Goal: Task Accomplishment & Management: Use online tool/utility

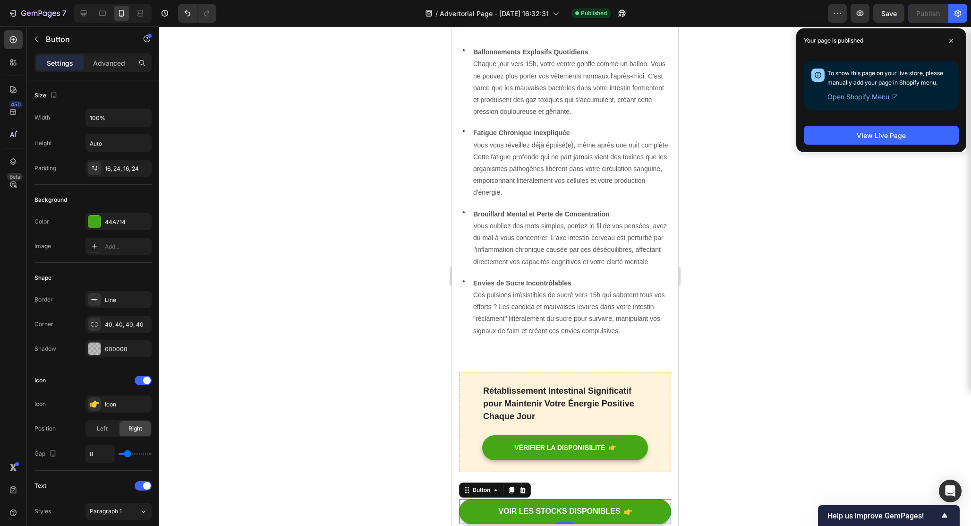
scroll to position [329, 0]
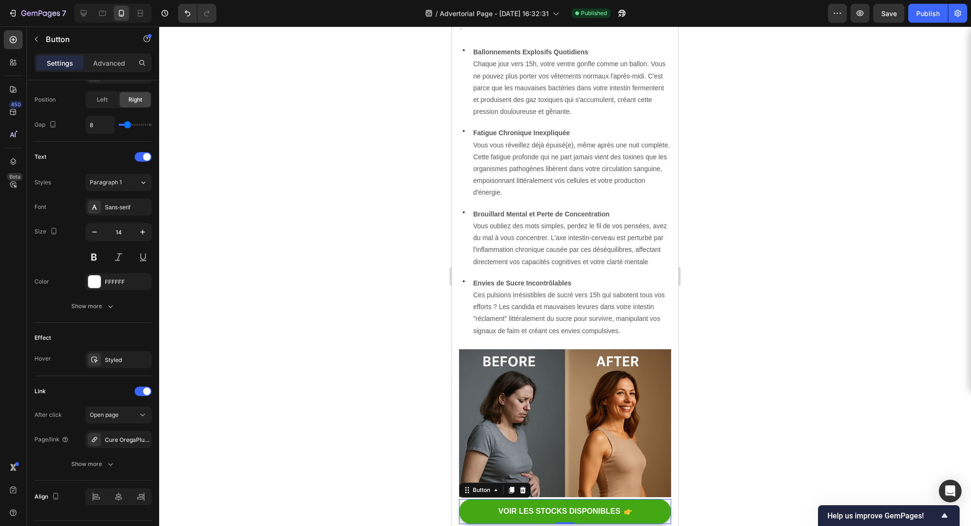
click at [763, 294] on div at bounding box center [565, 275] width 812 height 499
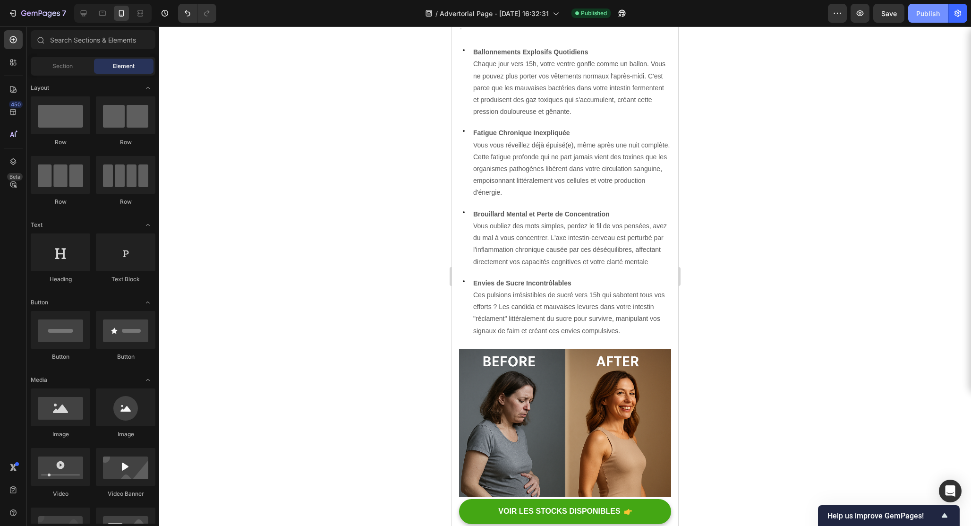
click at [939, 10] on div "Publish" at bounding box center [928, 14] width 24 height 10
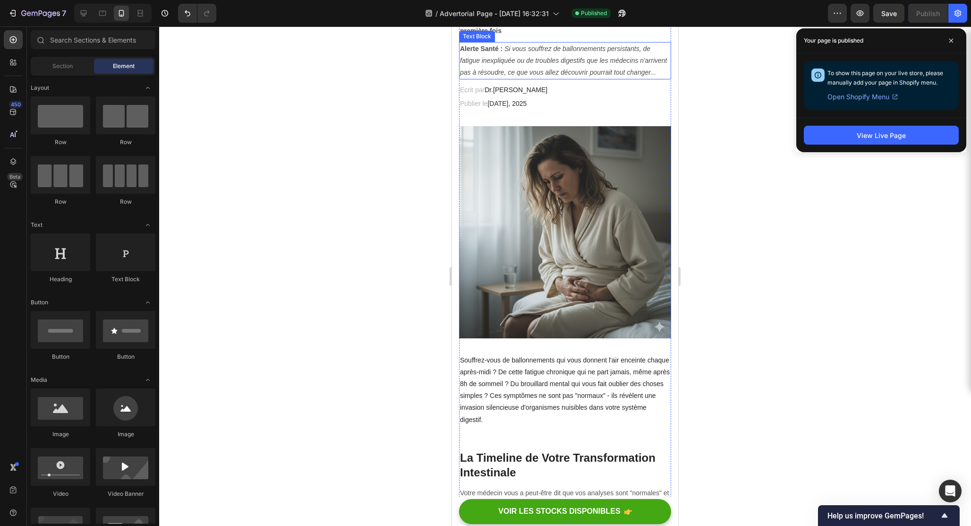
scroll to position [240, 0]
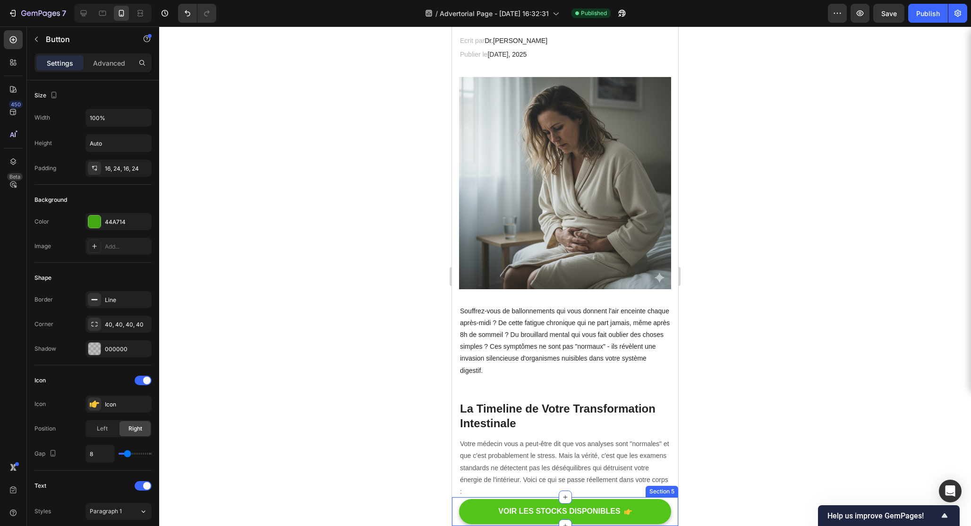
click at [649, 509] on link "VOIR LES STOCKS DISPONIBLES" at bounding box center [565, 511] width 212 height 25
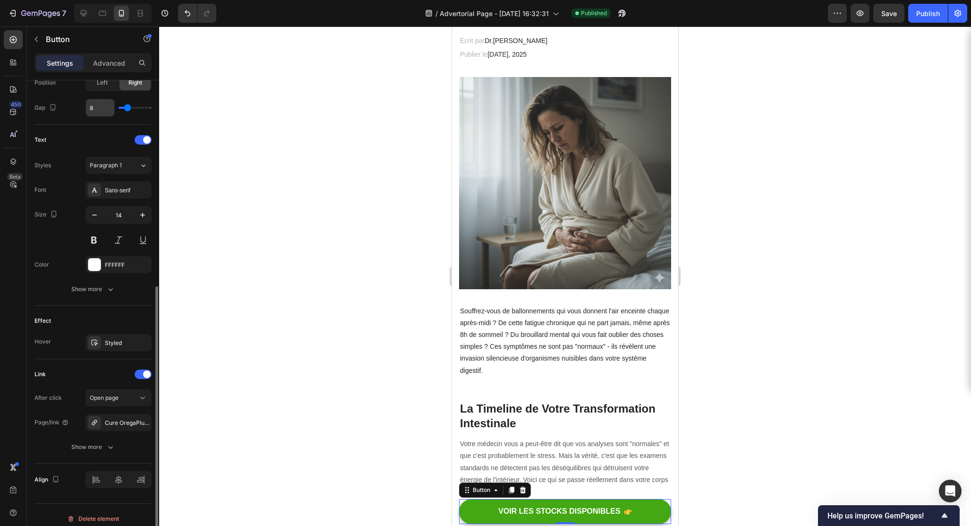
scroll to position [353, 0]
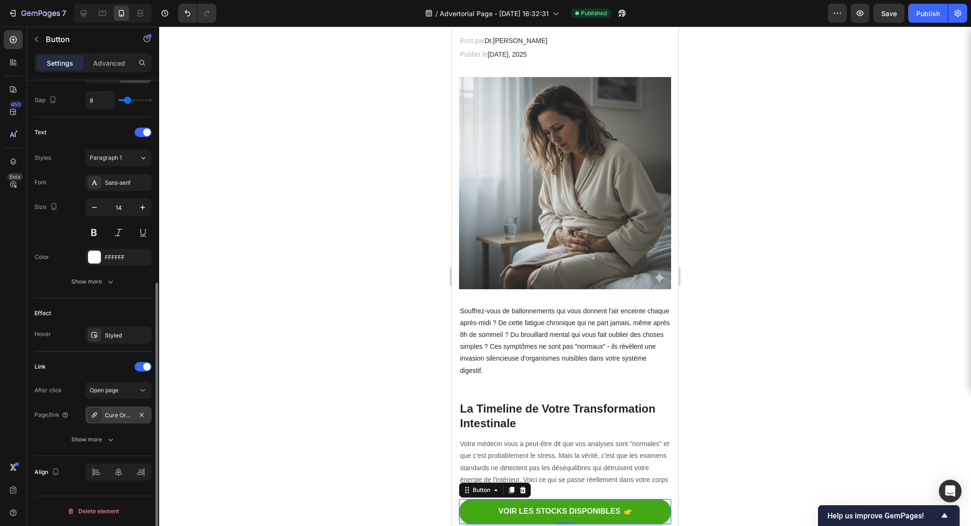
click at [117, 418] on div "Cure OregaPlus™" at bounding box center [118, 415] width 27 height 9
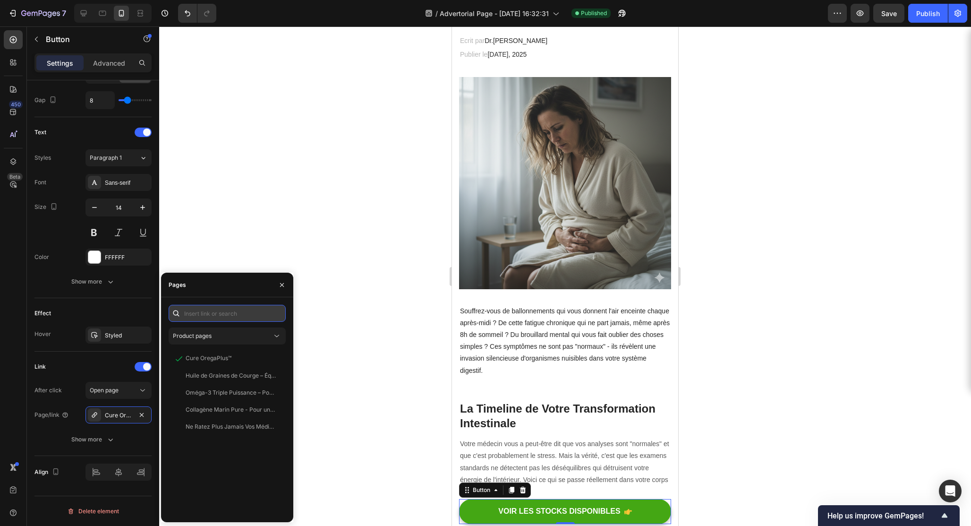
click at [222, 309] on input "text" at bounding box center [227, 313] width 117 height 17
paste input "[URL][DOMAIN_NAME]"
type input "[URL][DOMAIN_NAME]"
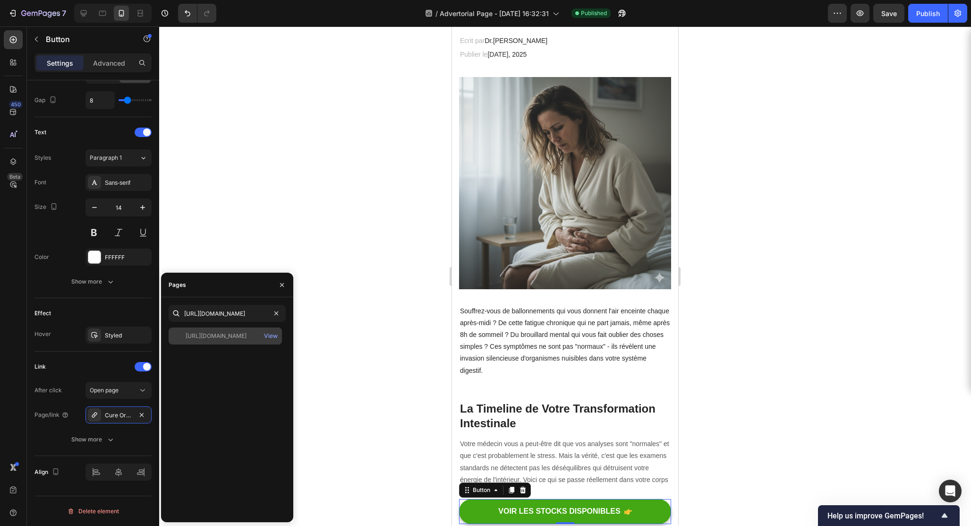
click at [221, 341] on div "[URL][DOMAIN_NAME] View" at bounding box center [225, 335] width 113 height 17
click at [217, 227] on div at bounding box center [565, 275] width 812 height 499
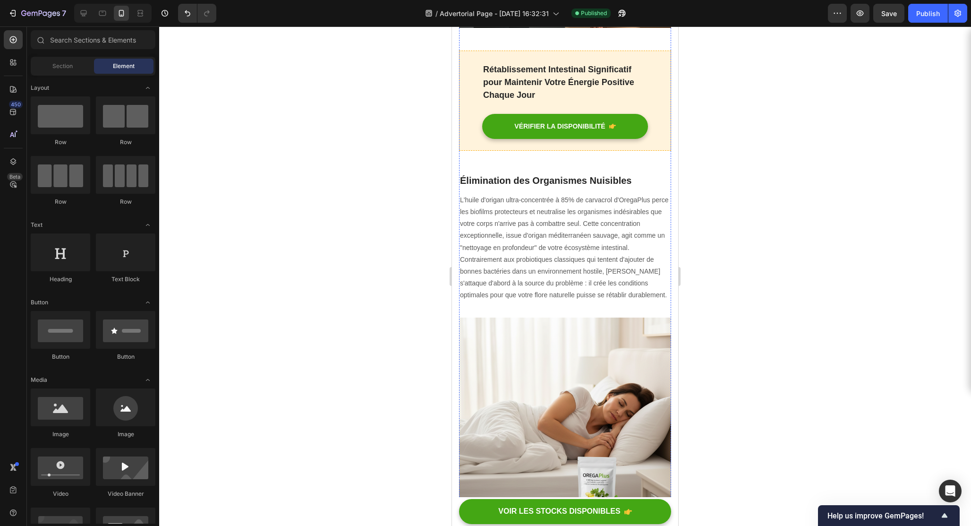
scroll to position [1271, 0]
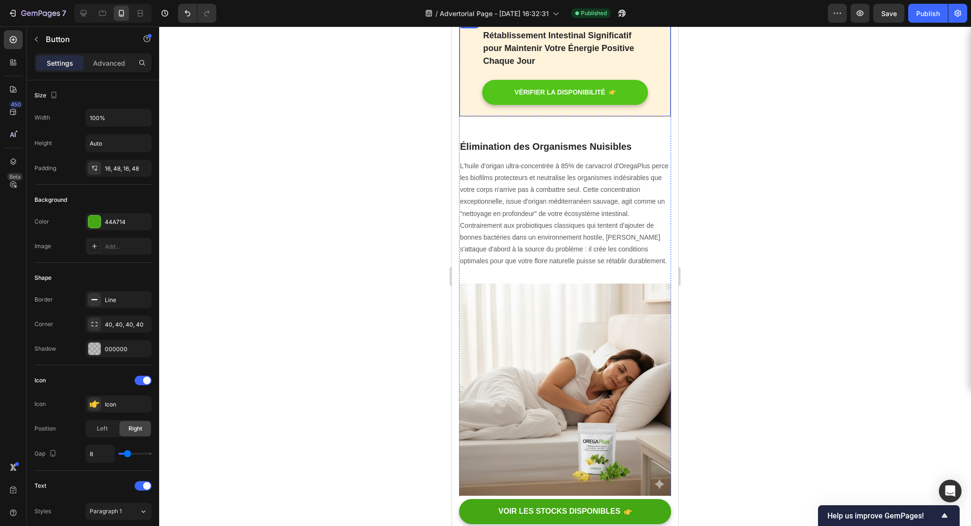
click at [624, 80] on link "VÉRIFIER LA DISPONIBILITÉ" at bounding box center [565, 92] width 166 height 25
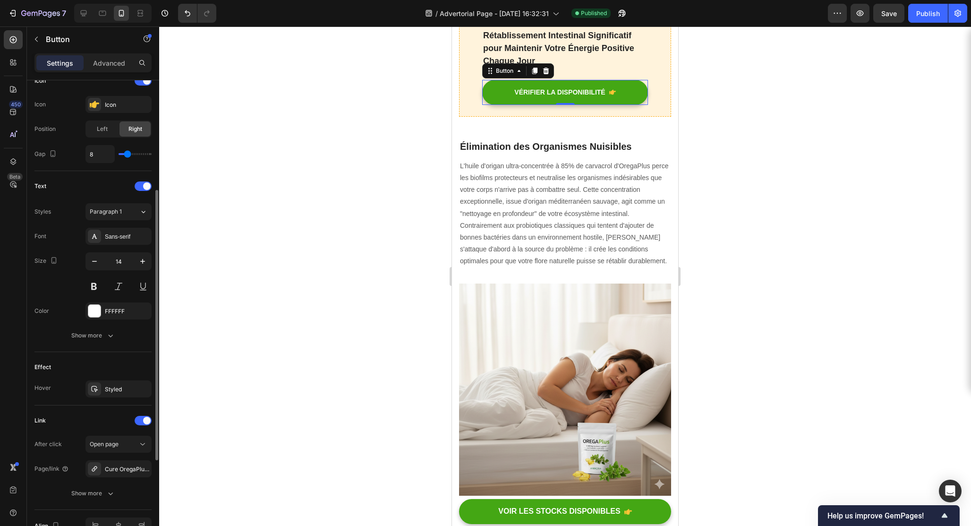
scroll to position [353, 0]
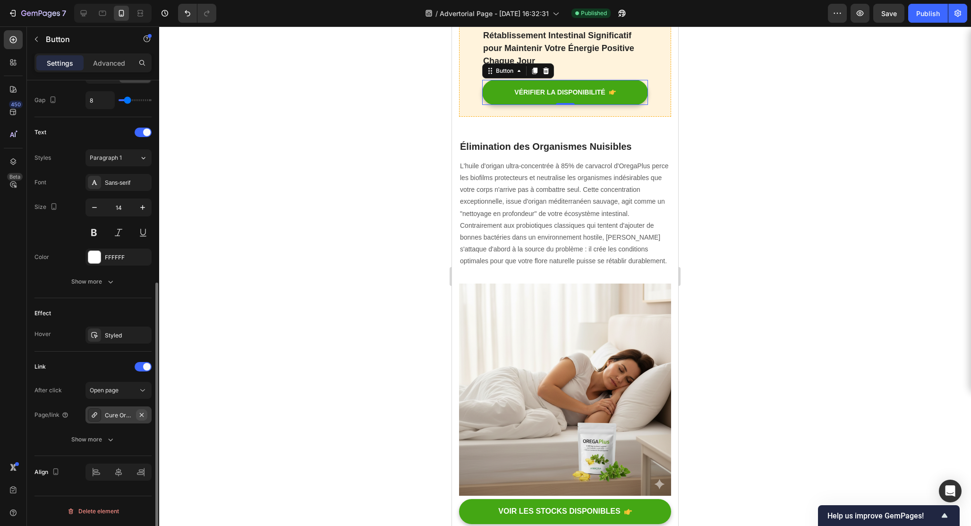
click at [142, 414] on icon "button" at bounding box center [142, 414] width 4 height 4
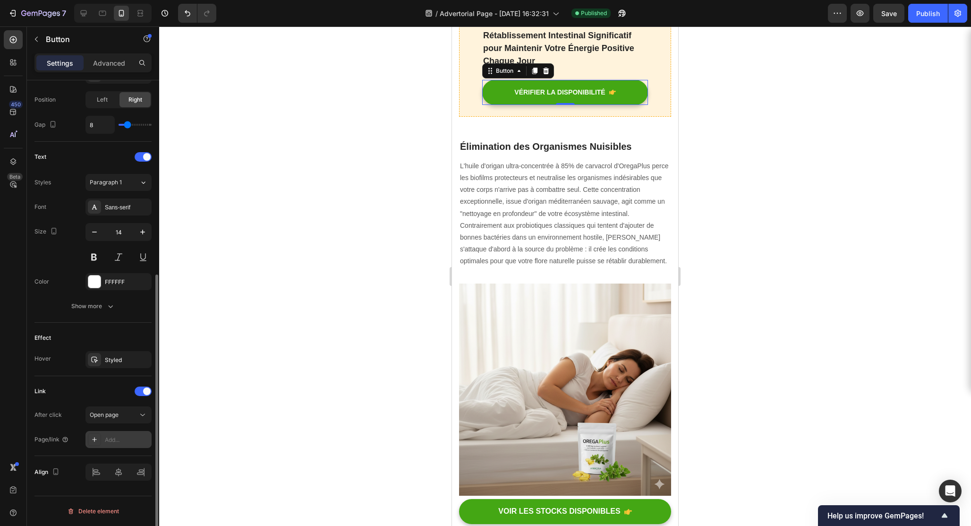
click at [119, 440] on div "Add..." at bounding box center [127, 439] width 44 height 9
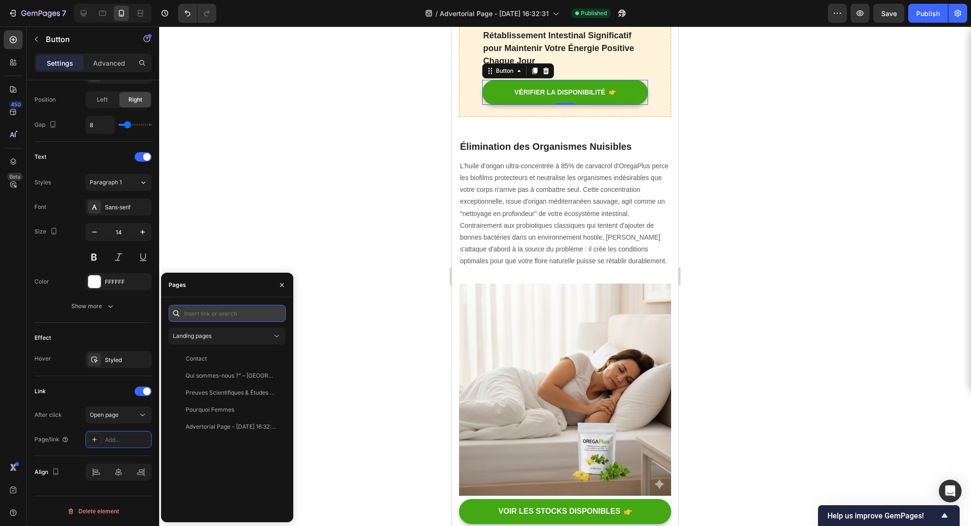
click at [208, 314] on input "text" at bounding box center [227, 313] width 117 height 17
paste input "[URL][DOMAIN_NAME]"
type input "[URL][DOMAIN_NAME]"
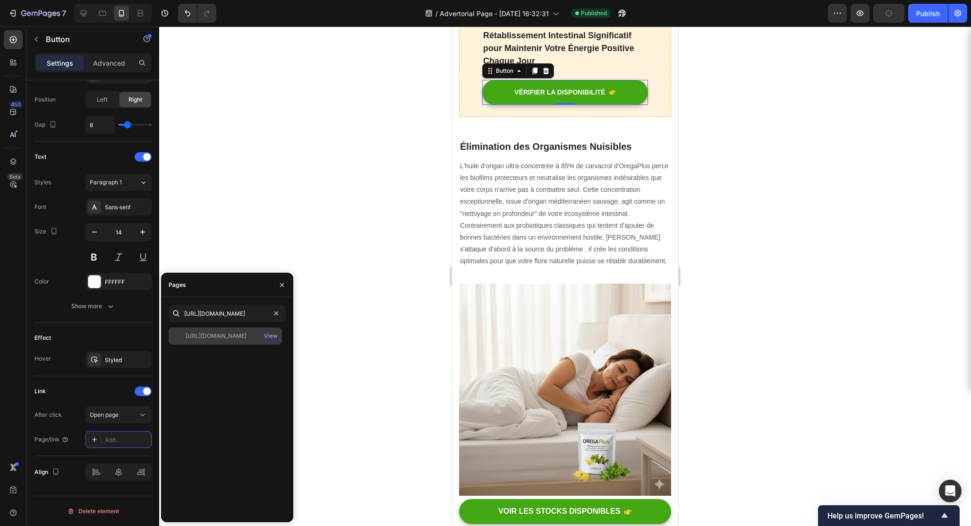
click at [246, 337] on div "[URL][DOMAIN_NAME]" at bounding box center [216, 336] width 61 height 9
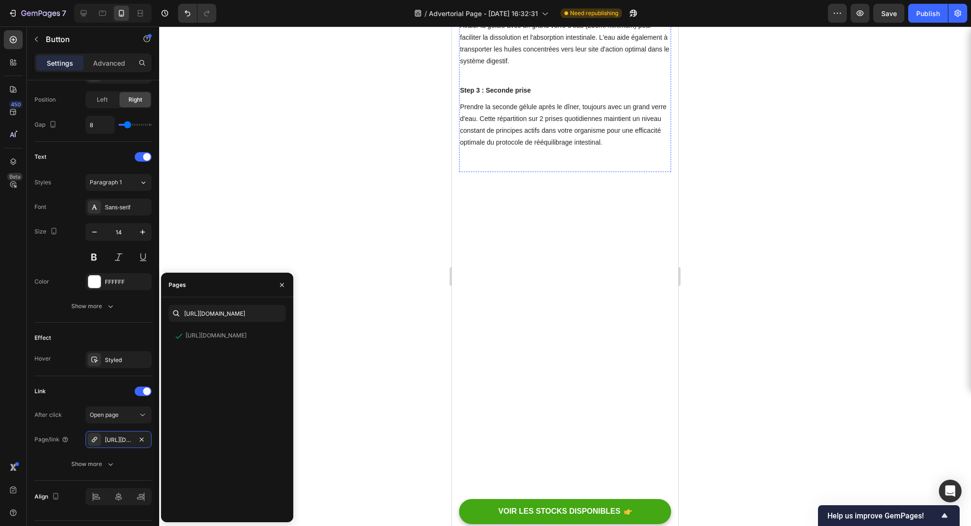
scroll to position [3305, 0]
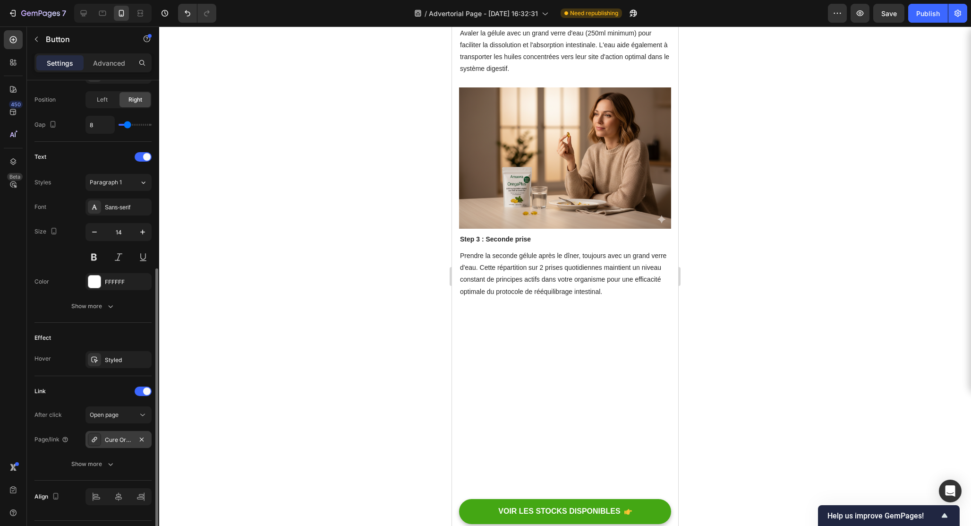
click at [119, 439] on div "Cure OregaPlus™" at bounding box center [118, 439] width 27 height 9
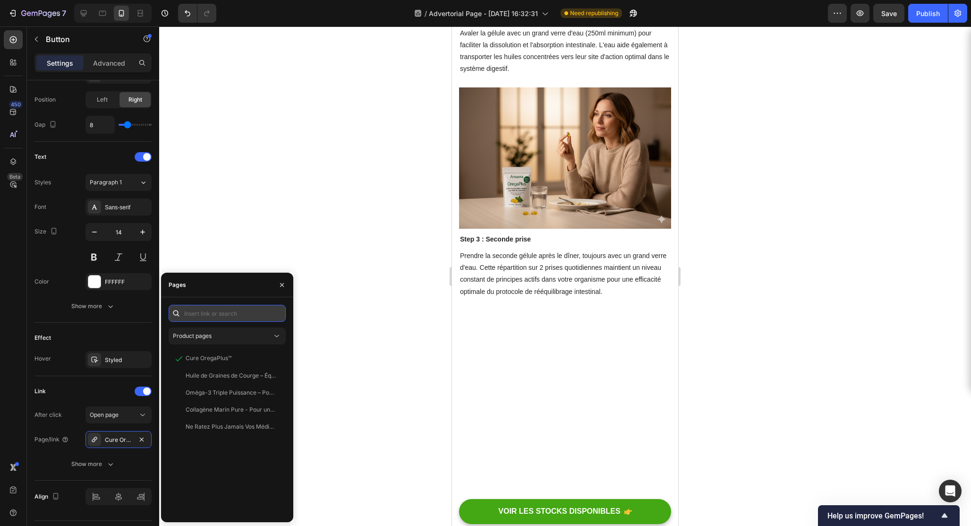
click at [256, 305] on input "text" at bounding box center [227, 313] width 117 height 17
paste input "[URL][DOMAIN_NAME]"
type input "[URL][DOMAIN_NAME]"
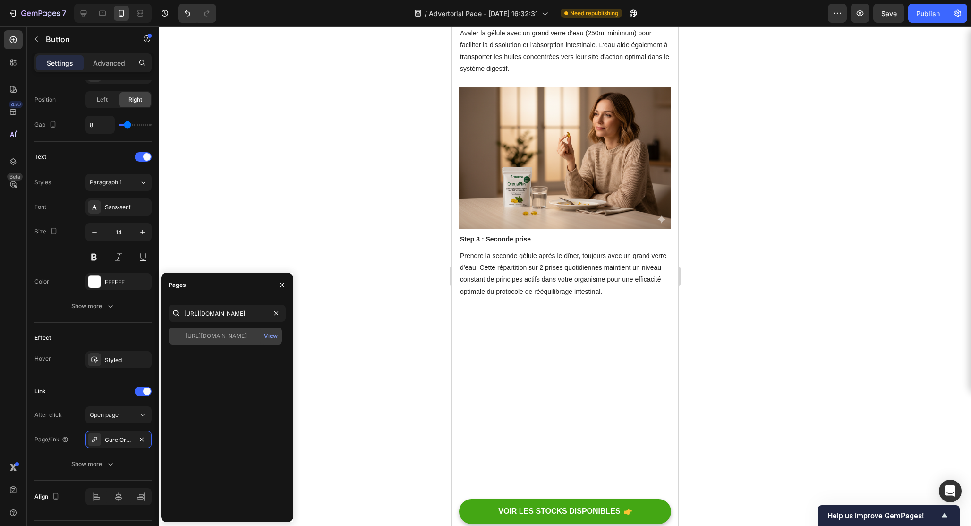
click at [224, 339] on div "[URL][DOMAIN_NAME]" at bounding box center [216, 336] width 61 height 9
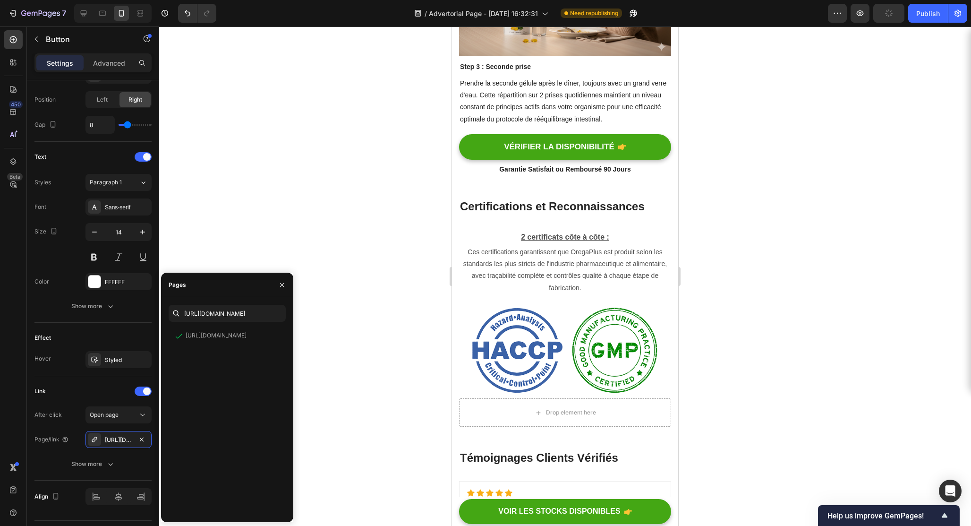
scroll to position [4740, 0]
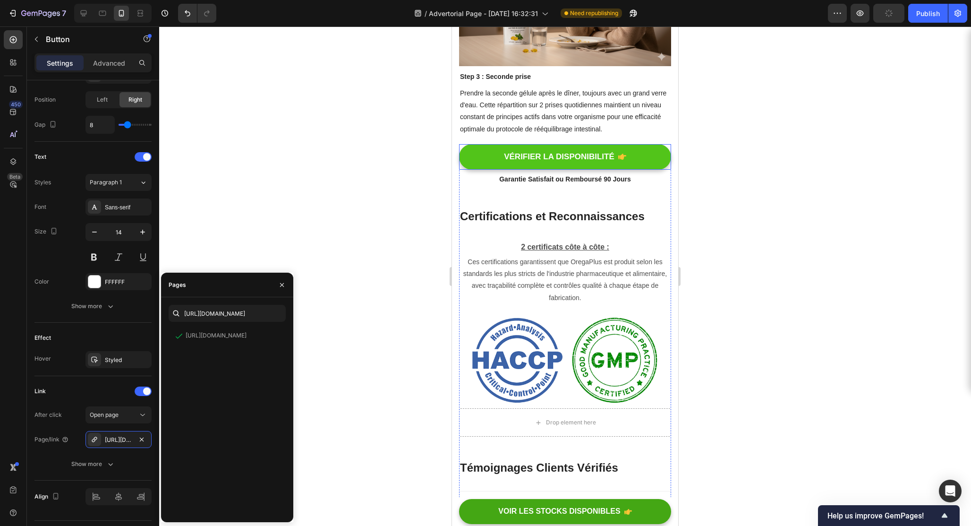
click at [648, 156] on link "VÉRIFIER LA DISPONIBILITÉ" at bounding box center [565, 157] width 212 height 26
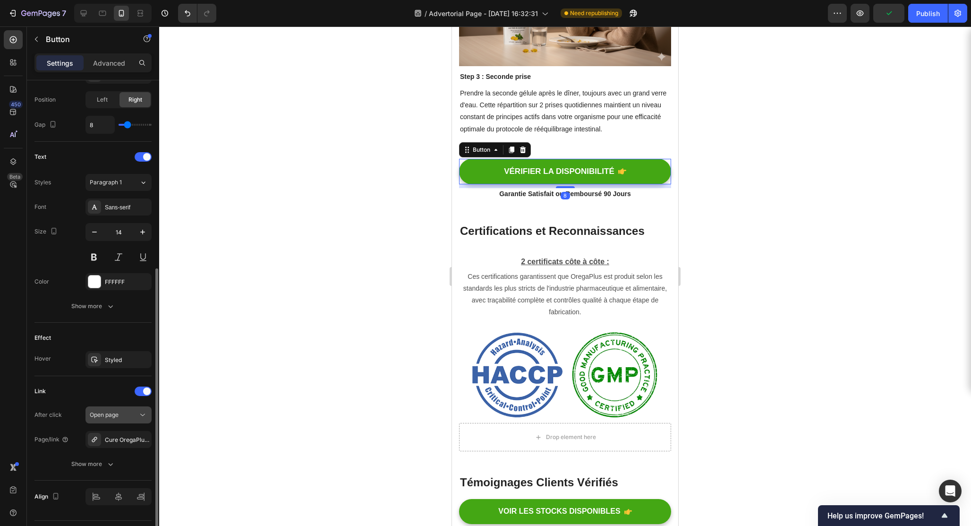
click at [135, 418] on div "Open page" at bounding box center [114, 414] width 48 height 9
click at [77, 401] on div "Link After click Open page Page/link Cure OregaPlus™ Show more" at bounding box center [92, 428] width 117 height 89
click at [119, 444] on div "Cure OregaPlus™" at bounding box center [118, 439] width 66 height 17
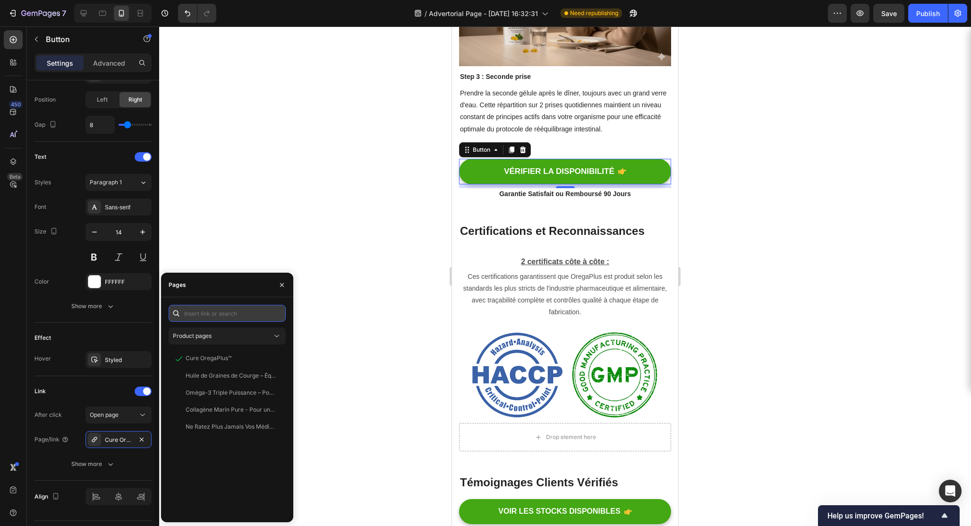
click at [244, 312] on input "text" at bounding box center [227, 313] width 117 height 17
paste input "[URL][DOMAIN_NAME]"
type input "[URL][DOMAIN_NAME]"
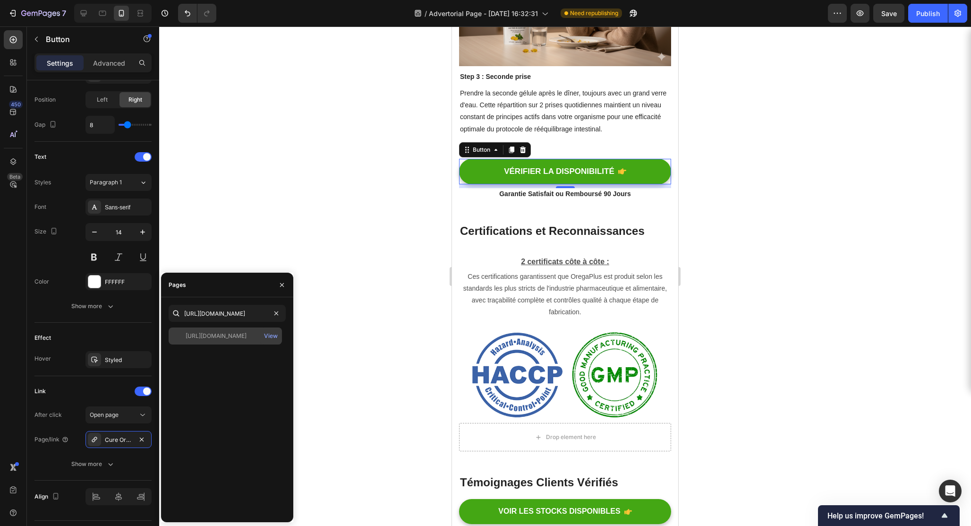
click at [247, 332] on div "[URL][DOMAIN_NAME]" at bounding box center [216, 336] width 61 height 9
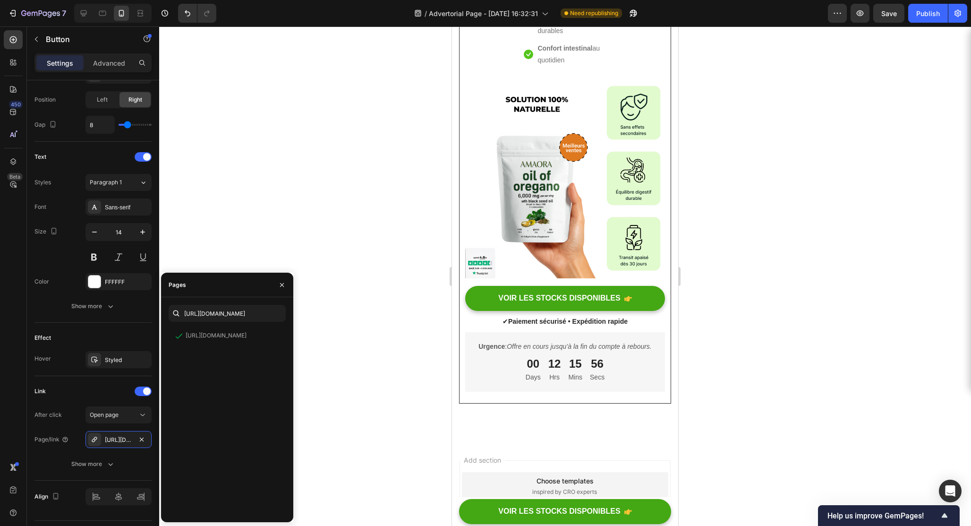
scroll to position [6957, 0]
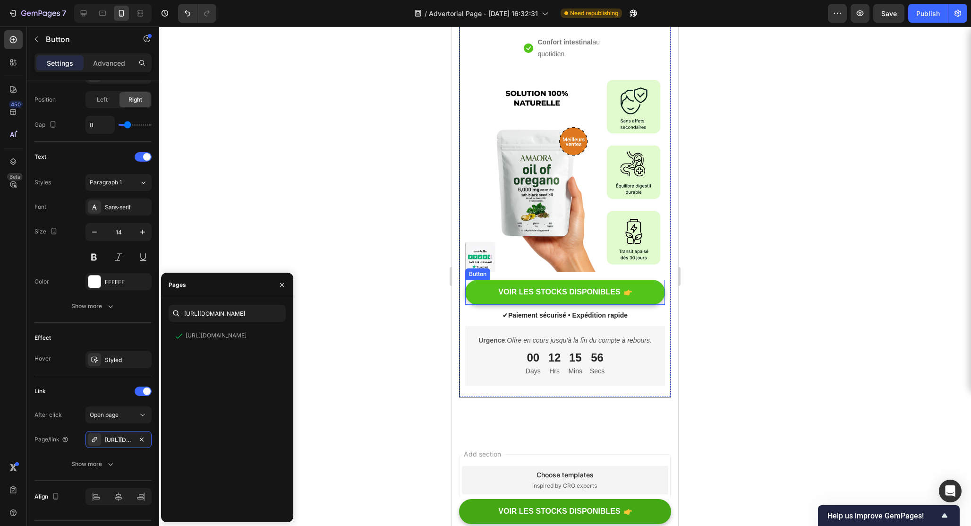
click at [657, 294] on link "VOIR LES STOCKS DISPONIBLES" at bounding box center [565, 292] width 200 height 25
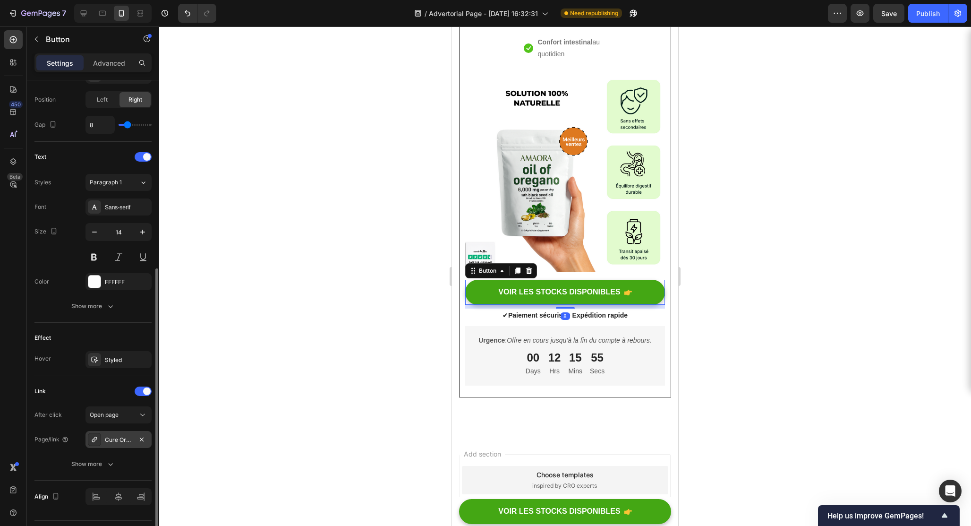
click at [133, 439] on div "Cure OregaPlus™" at bounding box center [118, 439] width 66 height 17
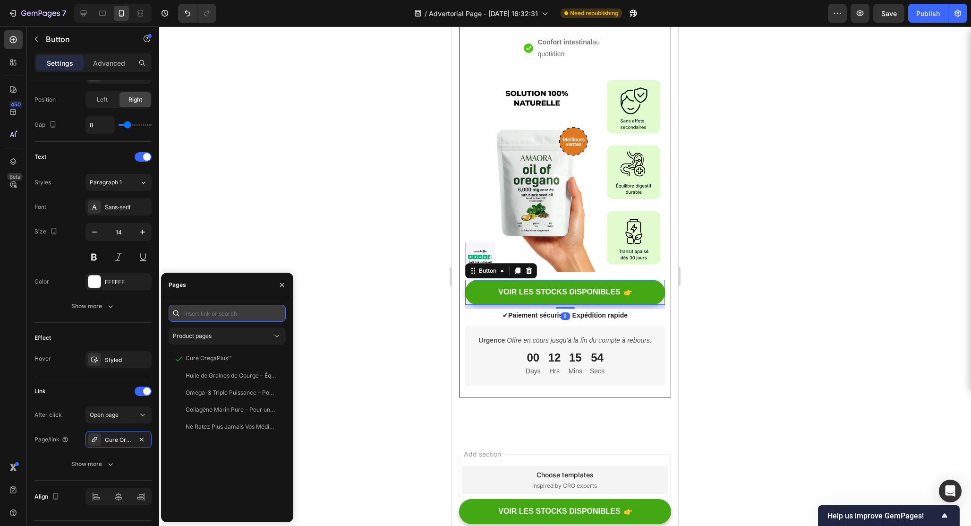
click at [214, 318] on input "text" at bounding box center [227, 313] width 117 height 17
paste input "[URL][DOMAIN_NAME]"
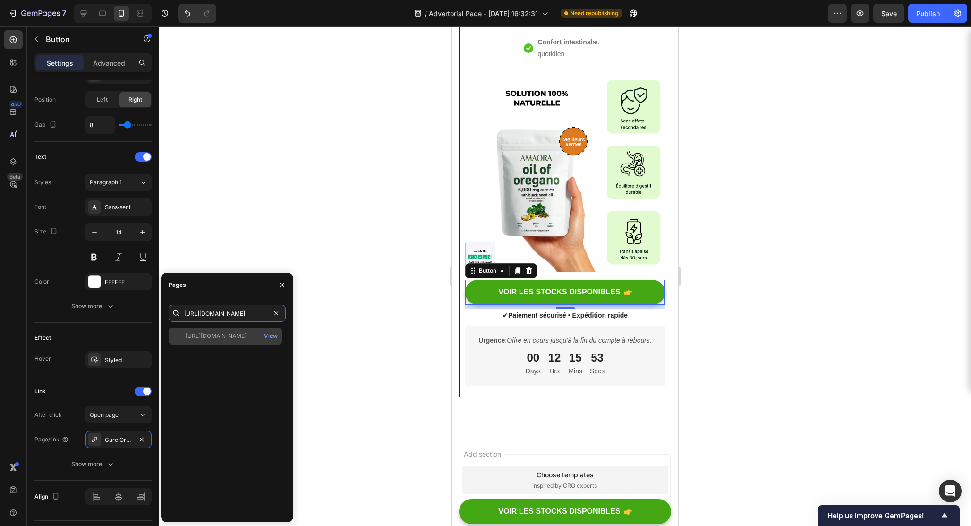
type input "[URL][DOMAIN_NAME]"
click at [213, 335] on div "[URL][DOMAIN_NAME]" at bounding box center [216, 336] width 61 height 9
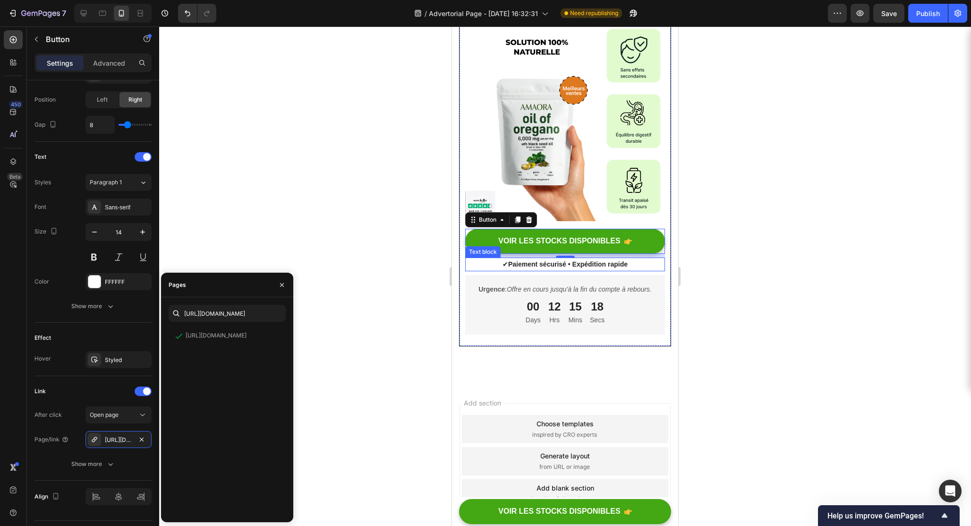
scroll to position [7067, 0]
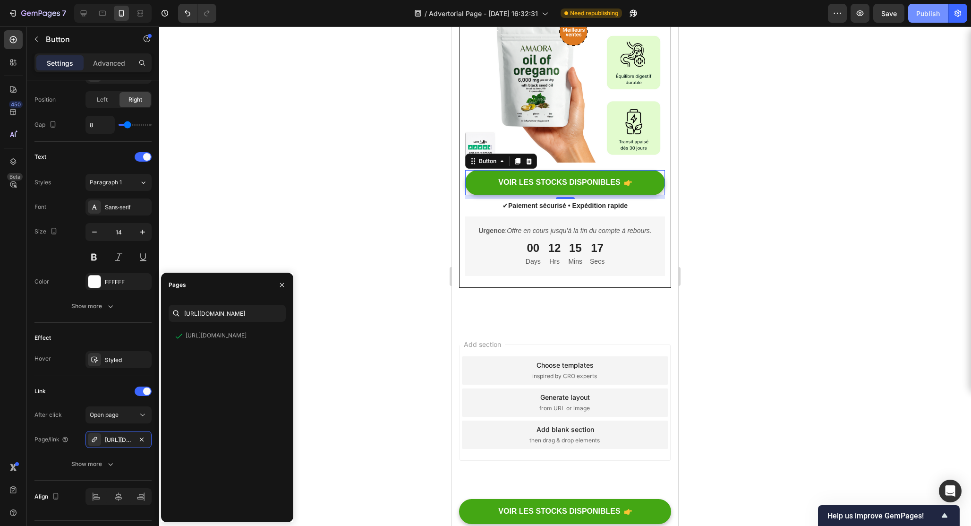
click at [926, 17] on div "Publish" at bounding box center [928, 14] width 24 height 10
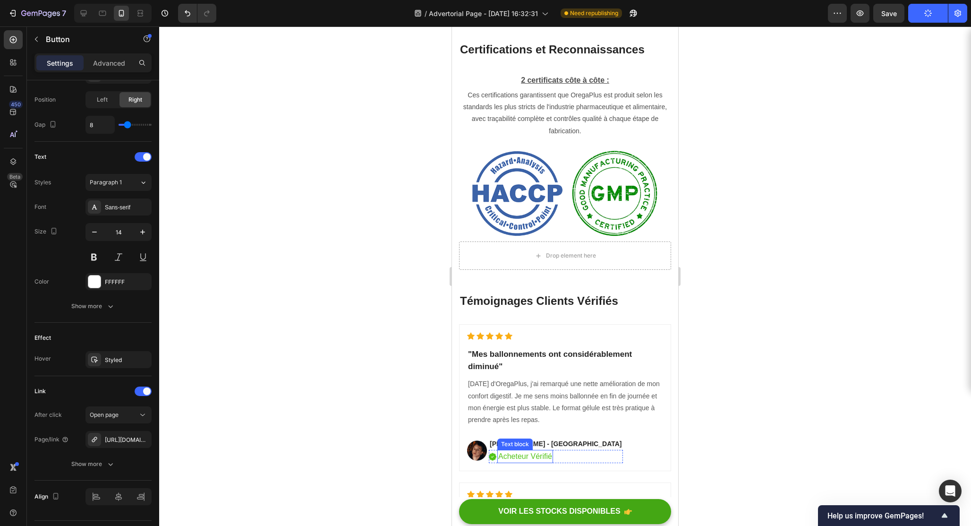
scroll to position [4886, 0]
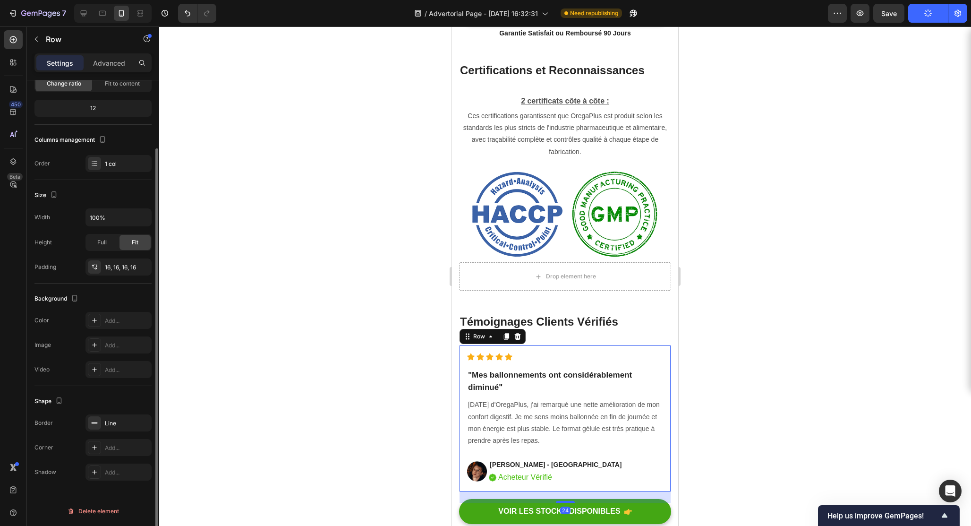
click at [549, 346] on div "Icon Icon Icon Icon Icon Icon List Hoz "Mes ballonnements ont considérablement …" at bounding box center [565, 418] width 212 height 147
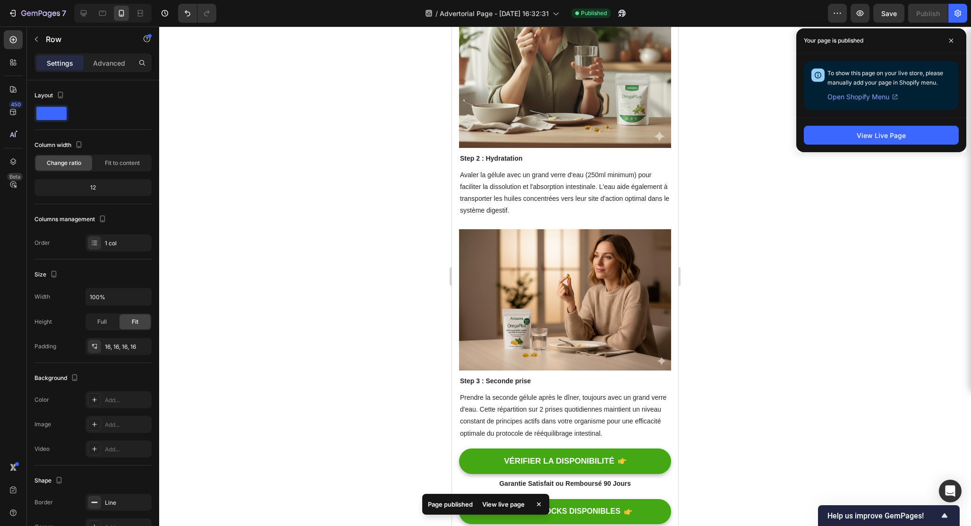
scroll to position [4369, 0]
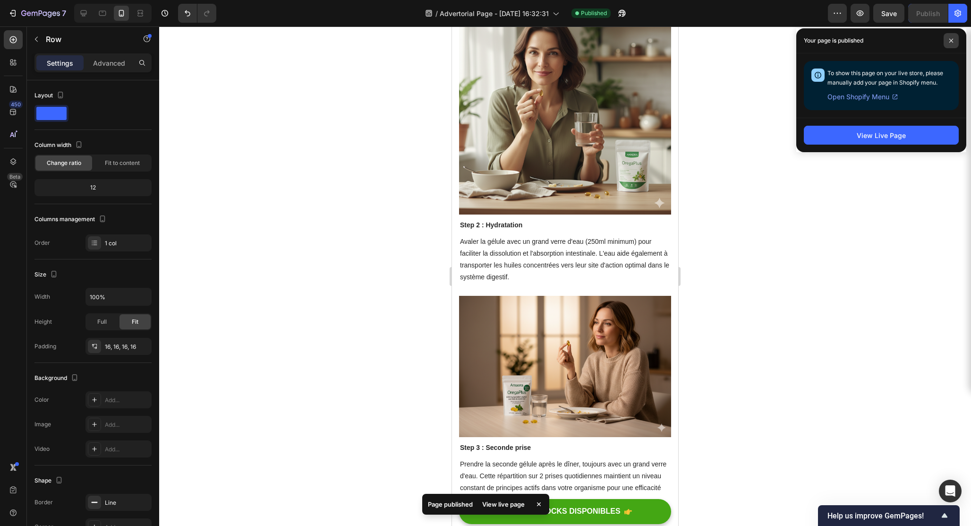
click at [947, 39] on span at bounding box center [951, 40] width 15 height 15
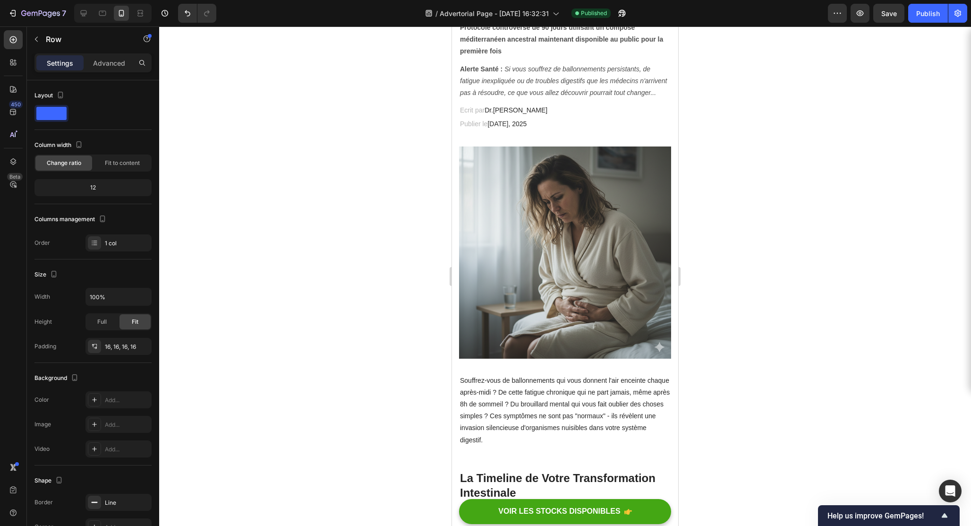
scroll to position [0, 0]
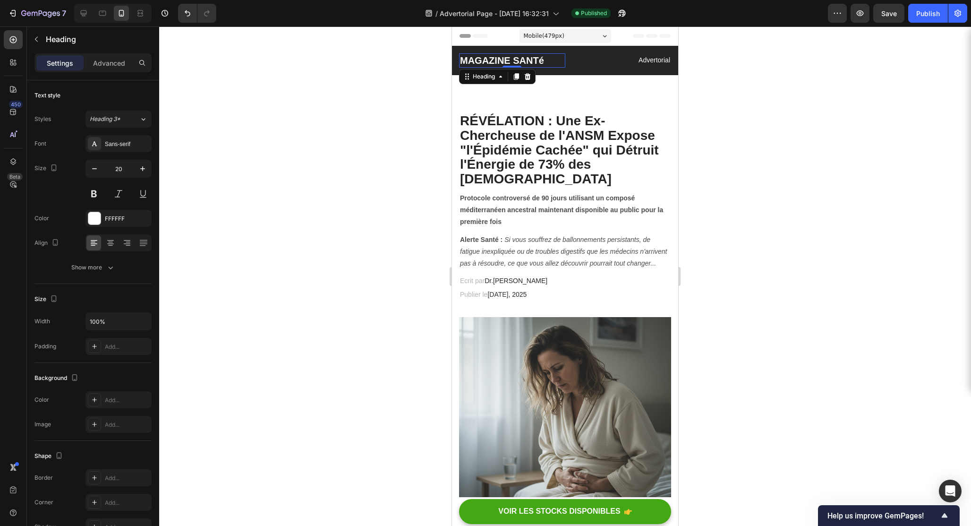
click at [543, 58] on h2 "MAGAZINE SANTé" at bounding box center [512, 60] width 106 height 14
click at [543, 59] on h2 "MAGAZINE SANTé" at bounding box center [512, 60] width 106 height 14
click at [502, 66] on p "MAGAZINE SANT" at bounding box center [512, 60] width 104 height 12
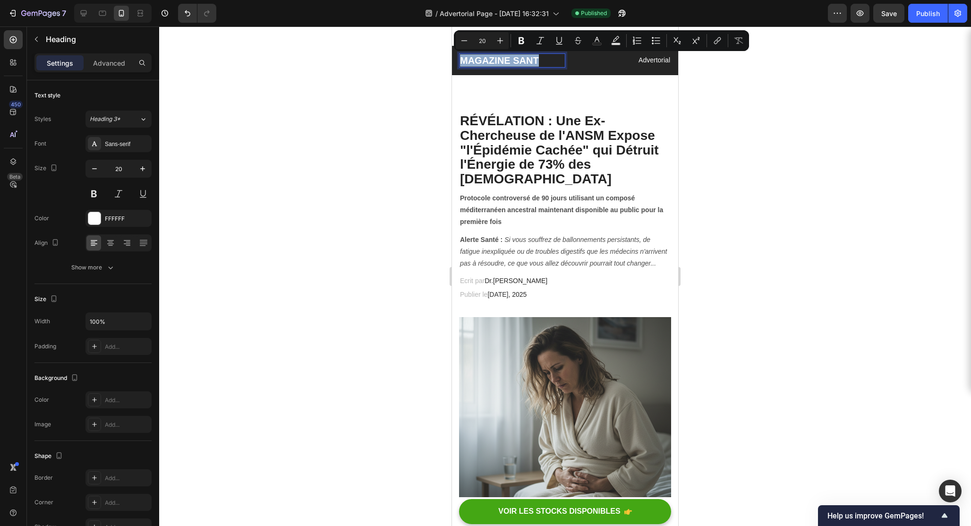
click at [536, 58] on p "MAGAZINE SANT" at bounding box center [512, 60] width 104 height 12
drag, startPoint x: 542, startPoint y: 60, endPoint x: 514, endPoint y: 60, distance: 27.9
click at [514, 60] on p "MAGAZINE SANT" at bounding box center [512, 60] width 104 height 12
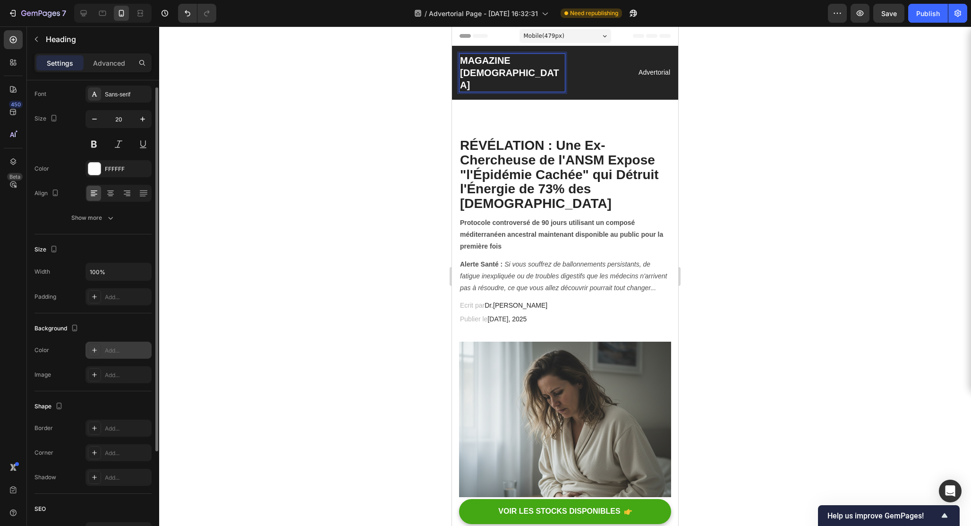
scroll to position [51, 0]
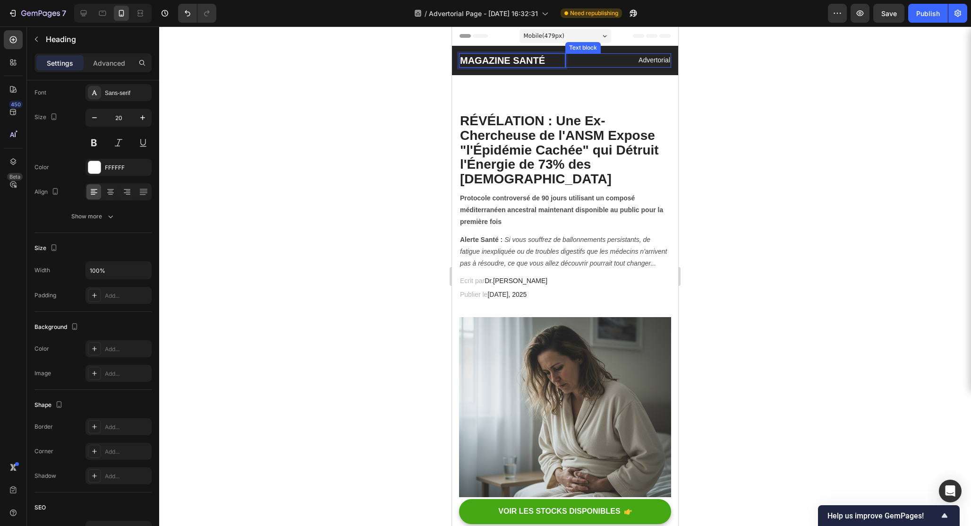
click at [644, 63] on p "Advertorial" at bounding box center [618, 60] width 104 height 12
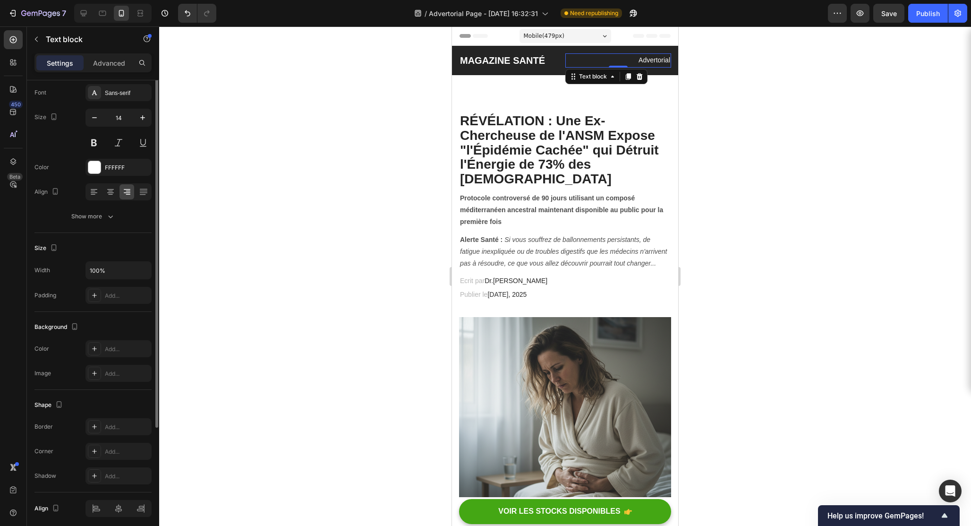
scroll to position [0, 0]
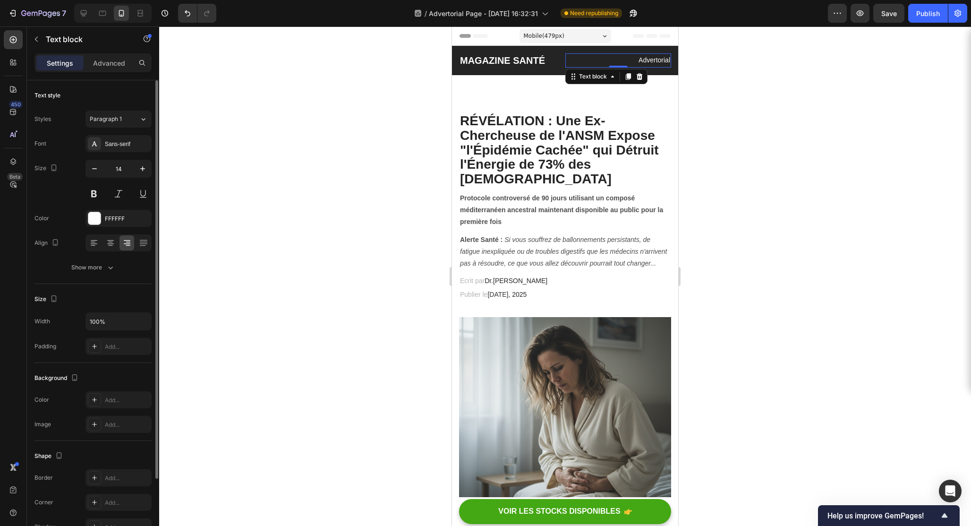
click at [644, 63] on p "Advertorial" at bounding box center [618, 60] width 104 height 12
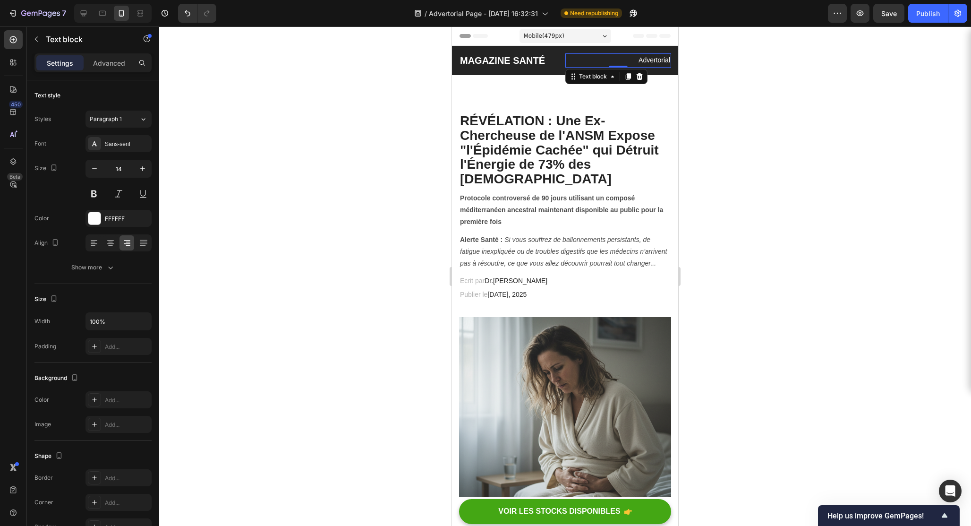
click at [620, 56] on p "Advertorial" at bounding box center [618, 60] width 104 height 12
click at [615, 67] on div "Advertorial" at bounding box center [618, 60] width 106 height 14
click at [582, 57] on p "Advertorial" at bounding box center [618, 60] width 104 height 12
click at [572, 54] on p "Advertorial" at bounding box center [618, 60] width 104 height 12
click at [565, 58] on div "Advertorial" at bounding box center [618, 60] width 106 height 14
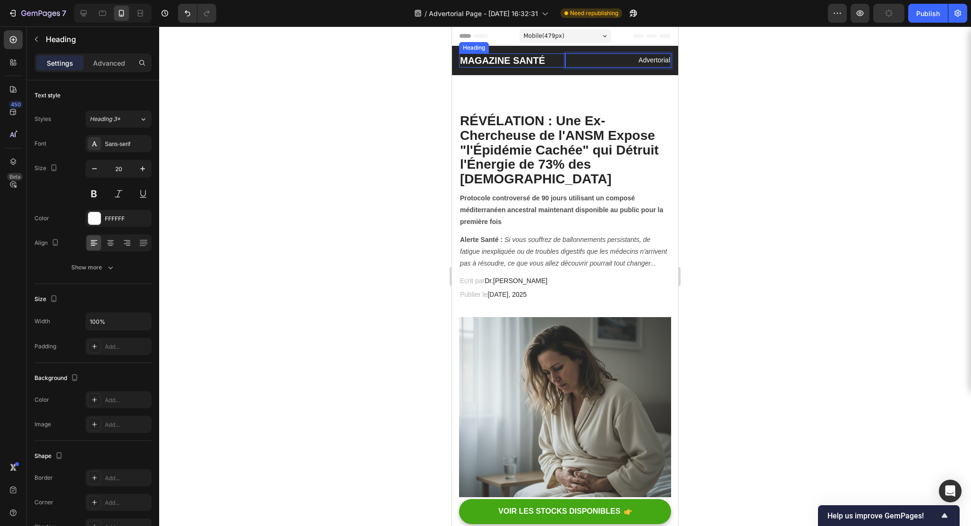
click at [508, 58] on p "MAGAZINE SANTÉ" at bounding box center [512, 60] width 104 height 12
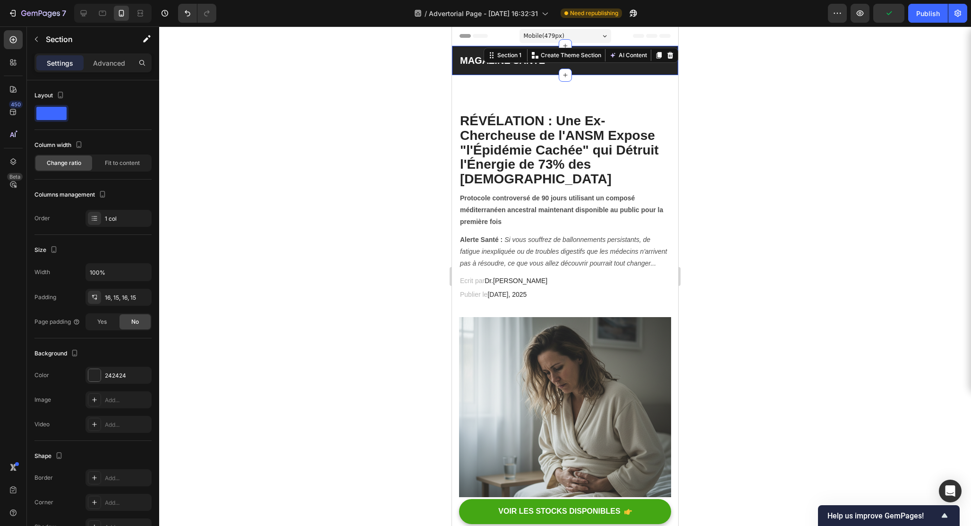
click at [597, 51] on div "MAGAZINE SANTÉ Heading Advertorial Text block Row Section 1 You can create reus…" at bounding box center [565, 60] width 226 height 29
click at [596, 66] on p "Advertorial" at bounding box center [618, 60] width 104 height 12
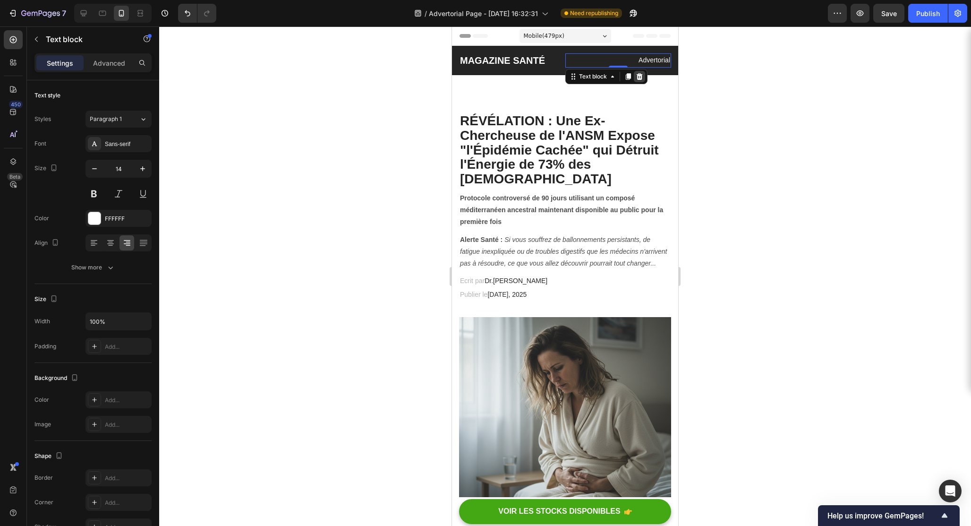
click at [637, 75] on icon at bounding box center [639, 76] width 6 height 7
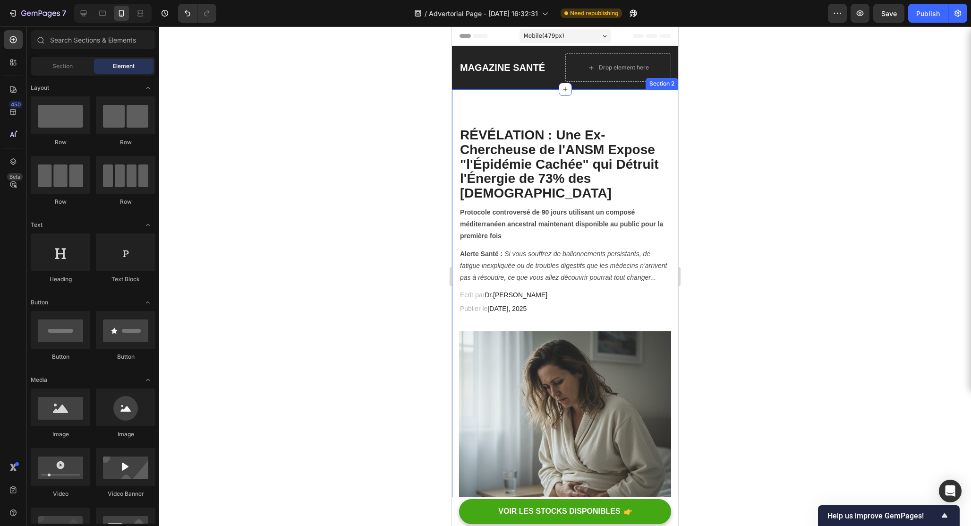
click at [432, 136] on div at bounding box center [565, 275] width 812 height 499
click at [931, 15] on div "Publish" at bounding box center [928, 14] width 24 height 10
